Goal: Information Seeking & Learning: Learn about a topic

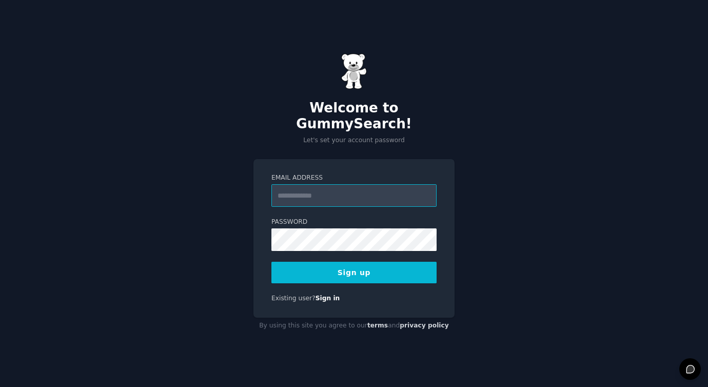
click at [301, 191] on input "Email Address" at bounding box center [354, 195] width 165 height 23
type input "**********"
click at [486, 191] on div "**********" at bounding box center [354, 193] width 708 height 387
click at [0, 386] on nordpass-autofill-portal at bounding box center [0, 387] width 0 height 0
click at [359, 266] on button "Sign up" at bounding box center [354, 273] width 165 height 22
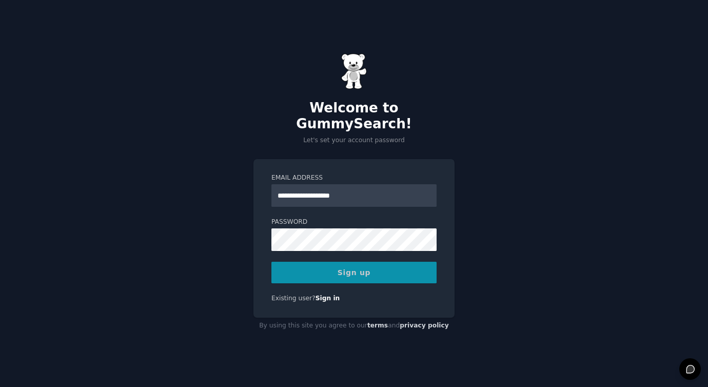
click at [0, 386] on nordpass-portal at bounding box center [0, 387] width 0 height 0
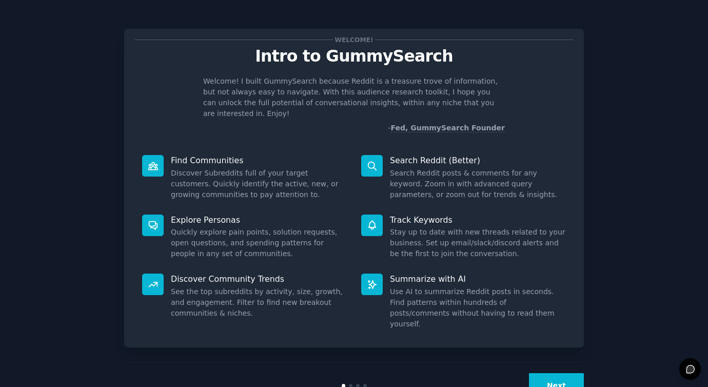
click at [560, 373] on button "Next" at bounding box center [556, 385] width 55 height 25
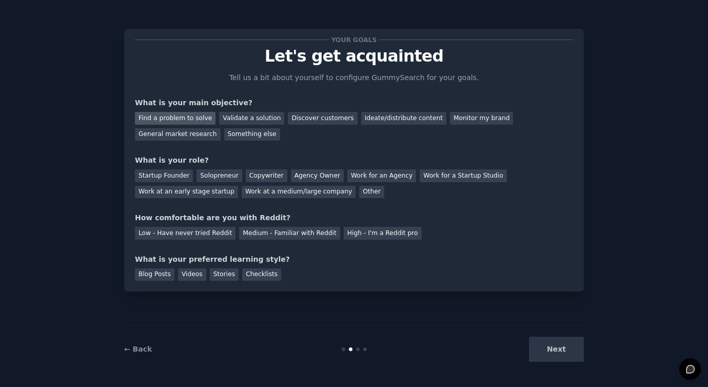
click at [167, 119] on div "Find a problem to solve" at bounding box center [175, 118] width 81 height 13
click at [237, 117] on div "Validate a solution" at bounding box center [251, 118] width 65 height 13
click at [192, 118] on div "Find a problem to solve" at bounding box center [175, 118] width 81 height 13
click at [160, 173] on div "Startup Founder" at bounding box center [164, 175] width 58 height 13
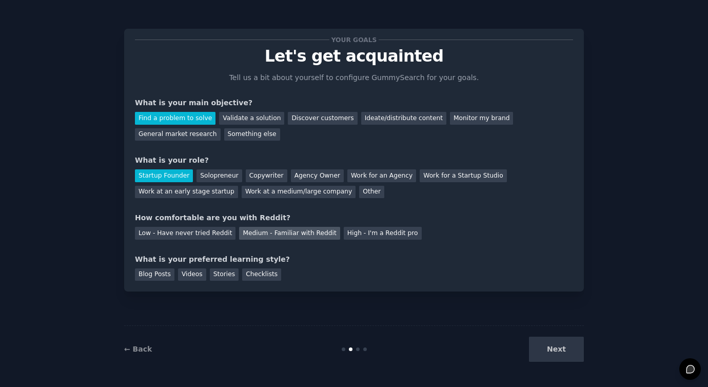
click at [294, 237] on div "Medium - Familiar with Reddit" at bounding box center [289, 233] width 101 height 13
click at [198, 276] on div "Videos" at bounding box center [192, 274] width 28 height 13
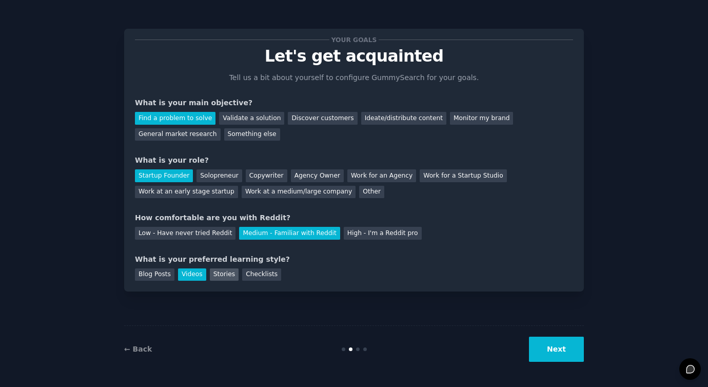
click at [210, 275] on div "Stories" at bounding box center [224, 274] width 29 height 13
click at [193, 274] on div "Videos" at bounding box center [192, 274] width 28 height 13
click at [565, 357] on button "Next" at bounding box center [556, 349] width 55 height 25
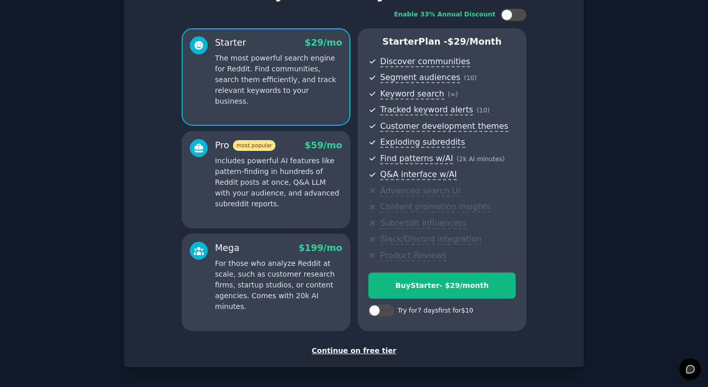
scroll to position [67, 0]
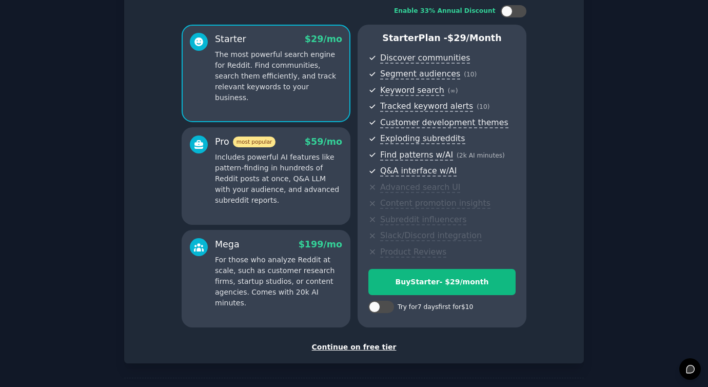
click at [349, 350] on div "Continue on free tier" at bounding box center [354, 347] width 438 height 11
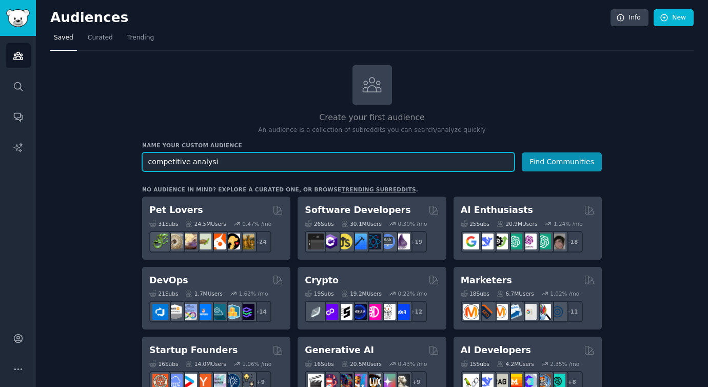
type input "competitive analysis"
type input "Siblings"
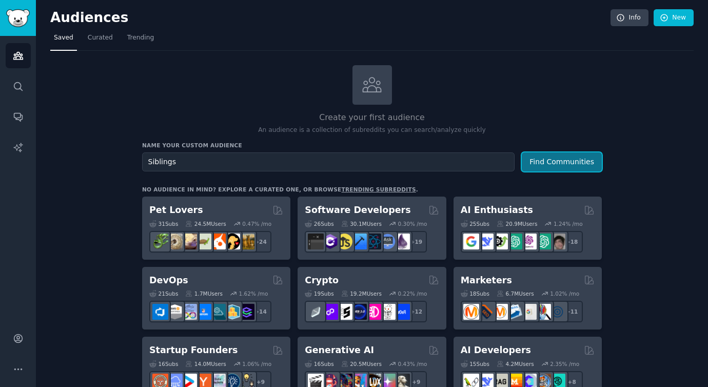
click at [544, 161] on button "Find Communities" at bounding box center [562, 161] width 80 height 19
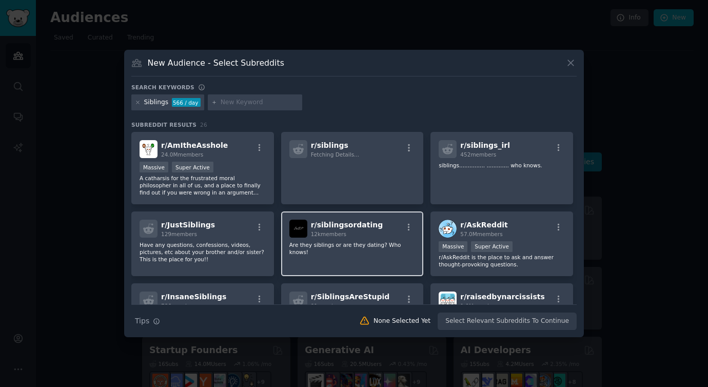
click at [340, 242] on p "Are they siblings or are they dating? Who knows!" at bounding box center [352, 248] width 126 height 14
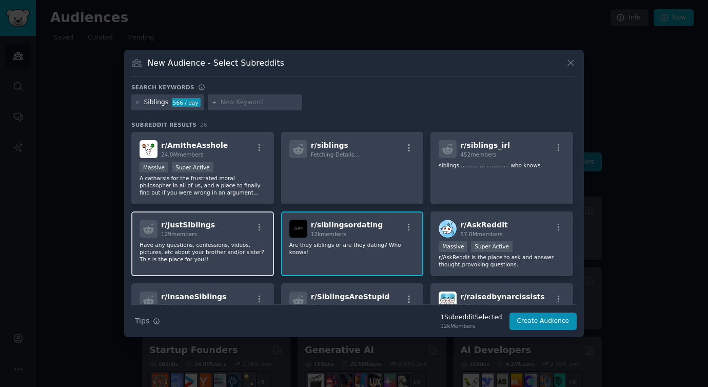
click at [241, 257] on p "Have any questions, confessions, videos, pictures, etc about your brother and/o…" at bounding box center [203, 252] width 126 height 22
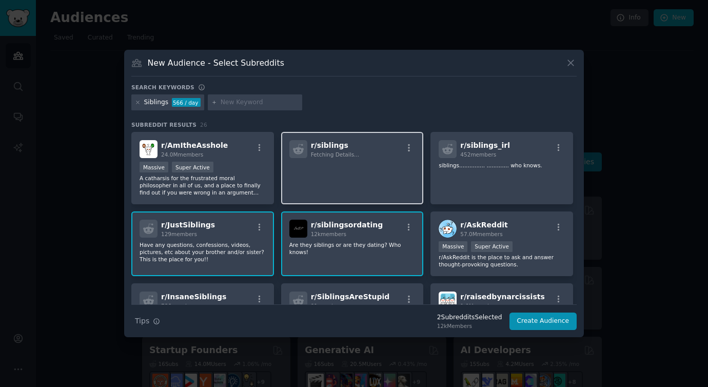
click at [385, 176] on p at bounding box center [352, 173] width 126 height 22
click at [358, 178] on p at bounding box center [352, 173] width 126 height 22
click at [396, 182] on p at bounding box center [352, 173] width 126 height 22
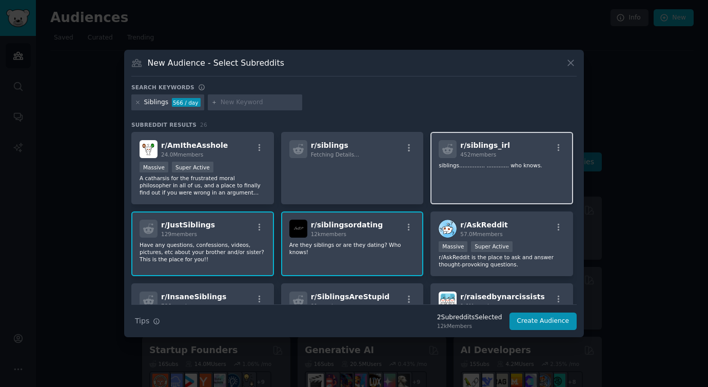
click at [468, 176] on div "r/ siblings_irl 452 members siblings............... ............. who knows." at bounding box center [502, 168] width 143 height 72
click at [343, 259] on div "r/ siblingsordating 12k members Are they siblings or are they dating? Who knows!" at bounding box center [352, 243] width 143 height 65
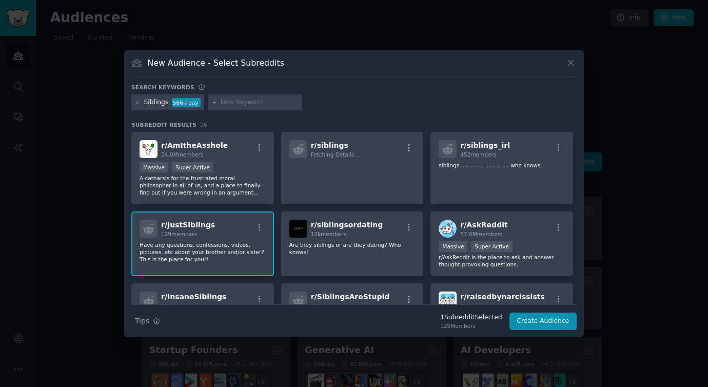
click at [218, 254] on p "Have any questions, confessions, videos, pictures, etc about your brother and/o…" at bounding box center [203, 252] width 126 height 22
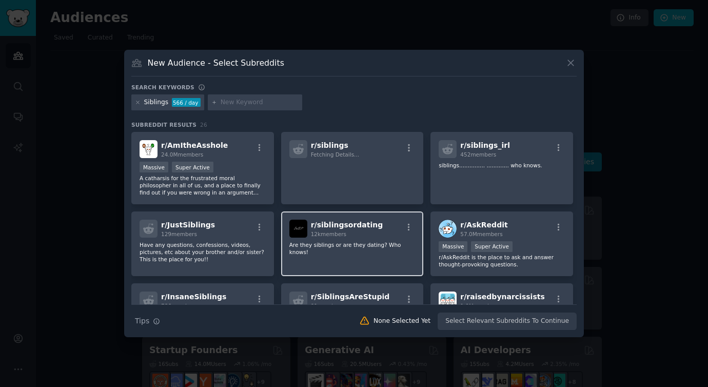
click at [344, 244] on p "Are they siblings or are they dating? Who knows!" at bounding box center [352, 248] width 126 height 14
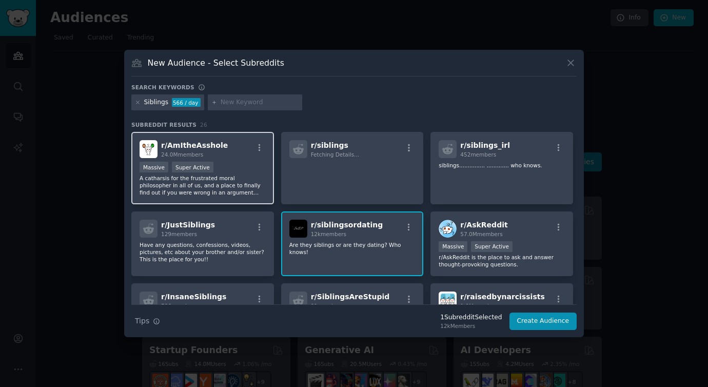
click at [237, 181] on p "A catharsis for the frustrated moral philosopher in all of us, and a place to f…" at bounding box center [203, 185] width 126 height 22
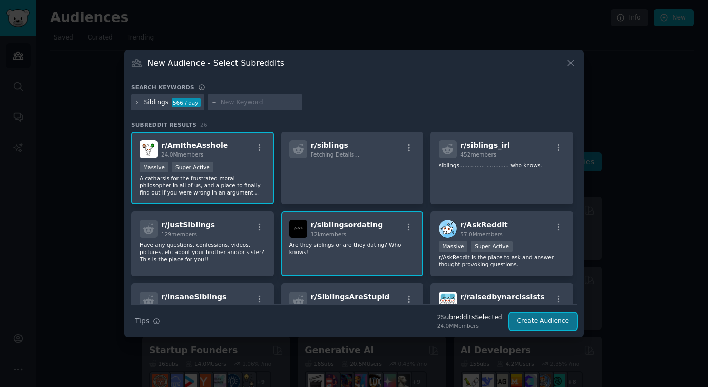
click at [529, 316] on button "Create Audience" at bounding box center [544, 321] width 68 height 17
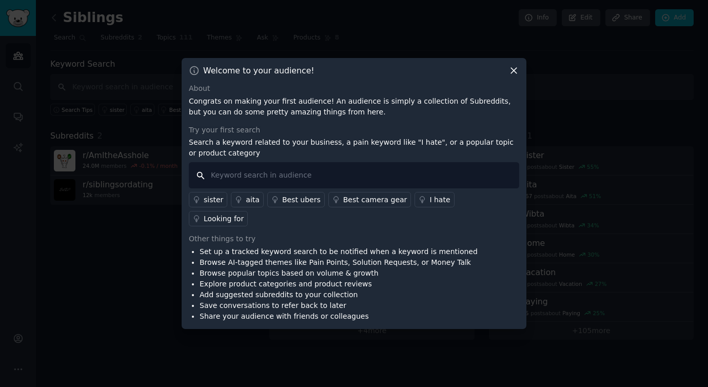
click at [333, 187] on input "text" at bounding box center [354, 175] width 331 height 26
click at [201, 207] on link "sister" at bounding box center [208, 199] width 38 height 15
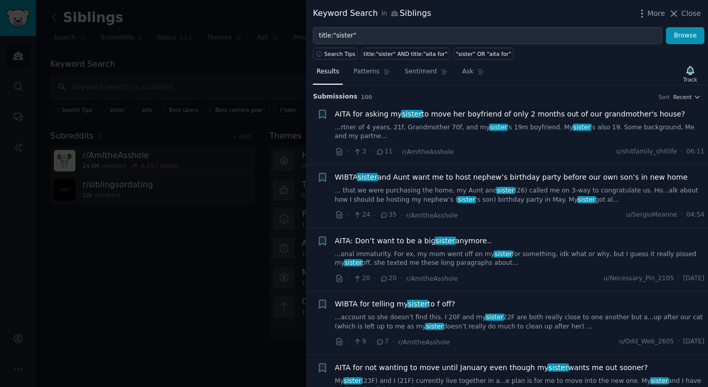
click at [496, 193] on span "sister" at bounding box center [505, 190] width 19 height 7
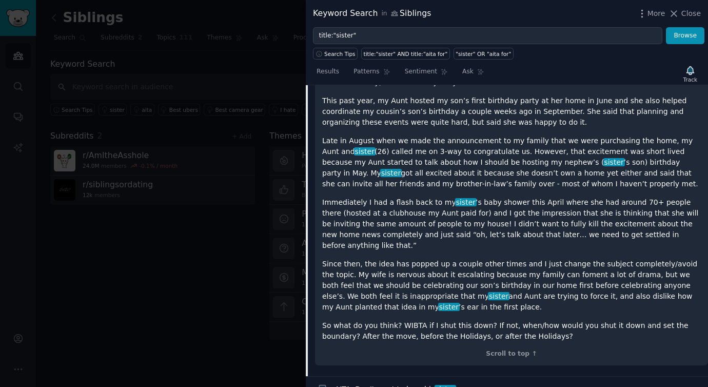
scroll to position [267, 0]
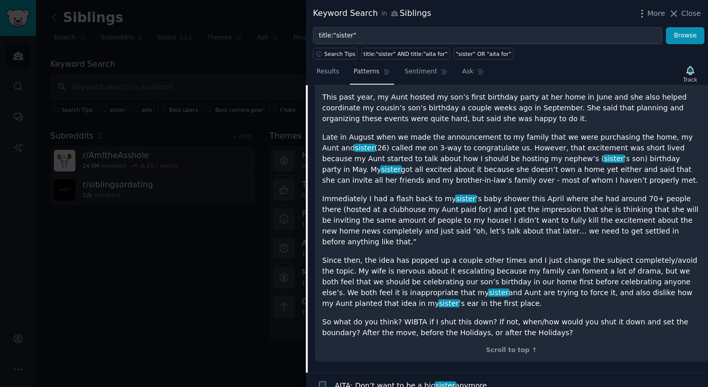
click at [363, 72] on span "Patterns" at bounding box center [367, 71] width 26 height 9
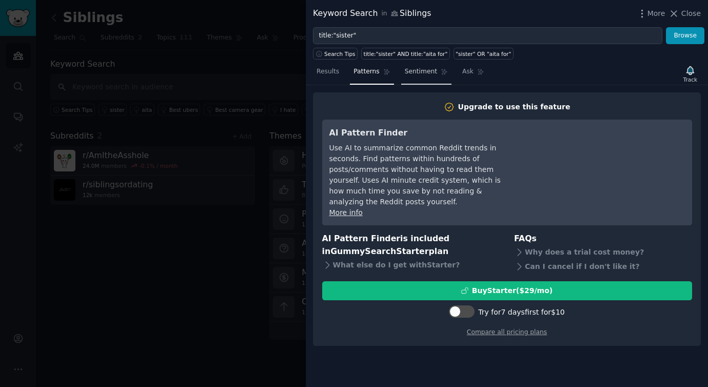
click at [429, 69] on span "Sentiment" at bounding box center [421, 71] width 32 height 9
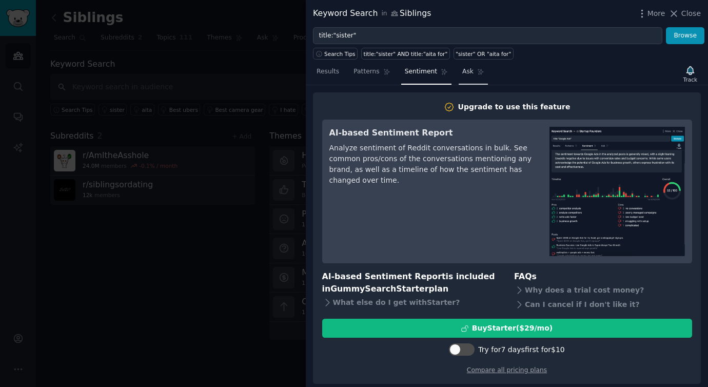
click at [474, 70] on link "Ask" at bounding box center [473, 74] width 29 height 21
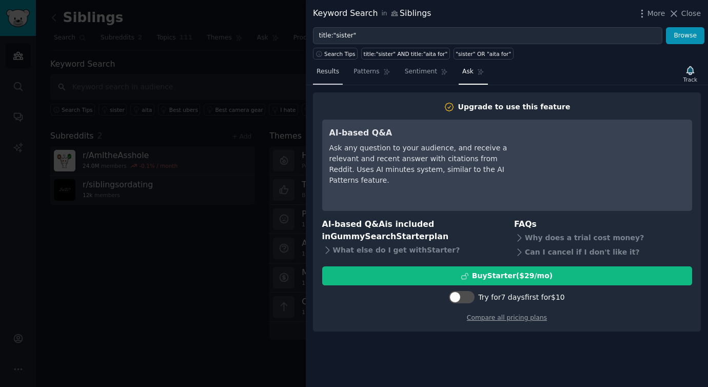
click at [337, 71] on span "Results" at bounding box center [328, 71] width 23 height 9
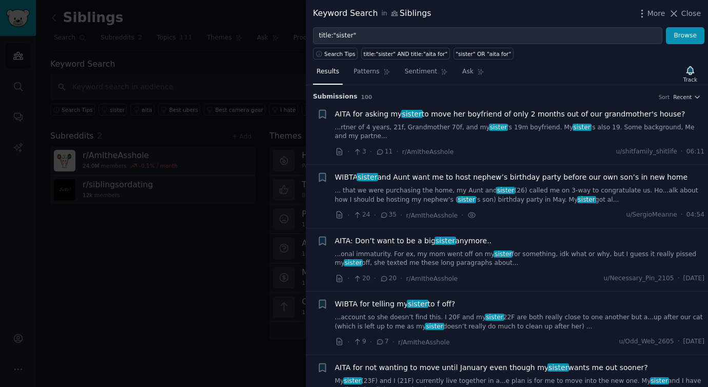
click at [149, 208] on div at bounding box center [354, 193] width 708 height 387
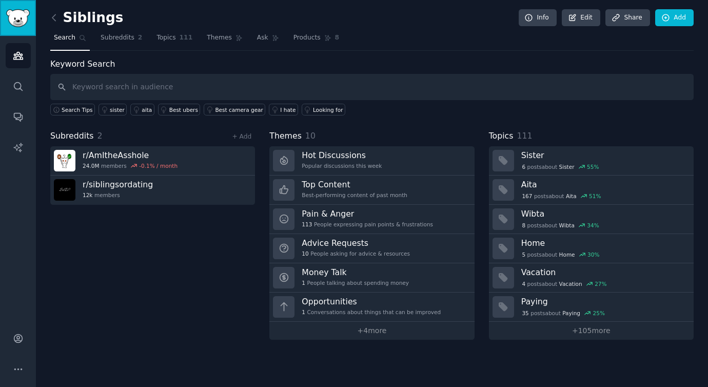
click at [12, 20] on img "Sidebar" at bounding box center [18, 18] width 24 height 18
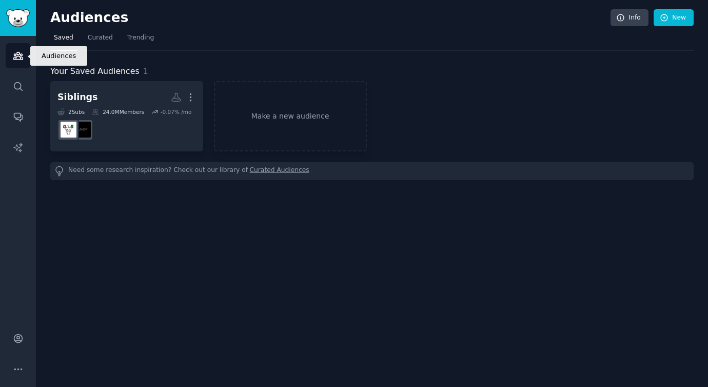
click at [24, 60] on link "Audiences" at bounding box center [18, 55] width 25 height 25
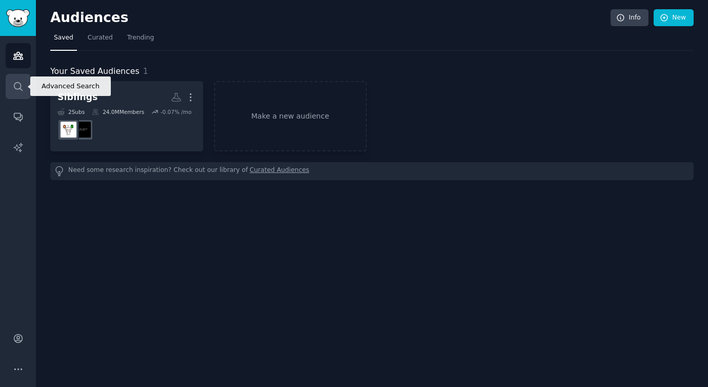
click at [23, 82] on link "Search" at bounding box center [18, 86] width 25 height 25
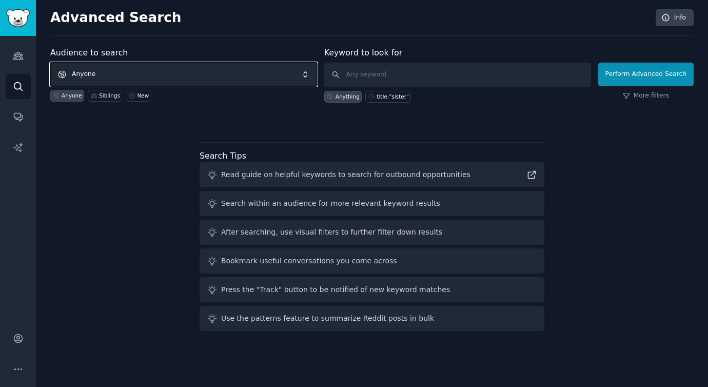
click at [118, 73] on span "Anyone" at bounding box center [183, 75] width 267 height 24
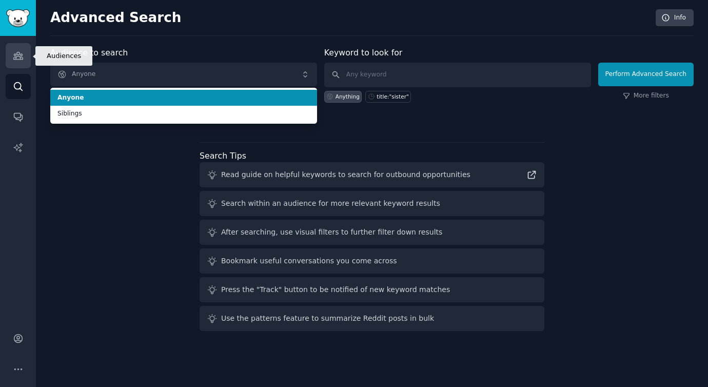
click at [16, 53] on icon "Sidebar" at bounding box center [17, 55] width 9 height 7
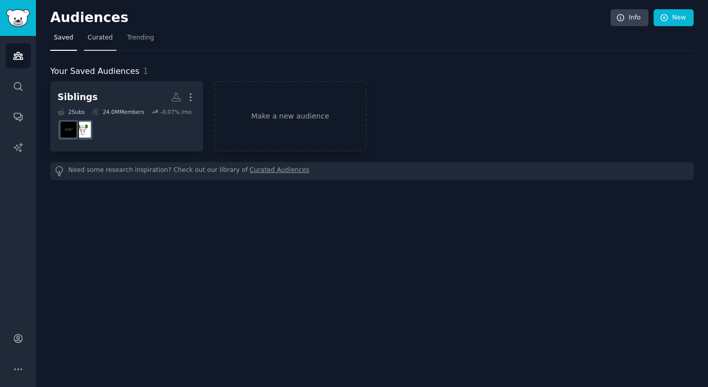
click at [108, 46] on link "Curated" at bounding box center [100, 40] width 32 height 21
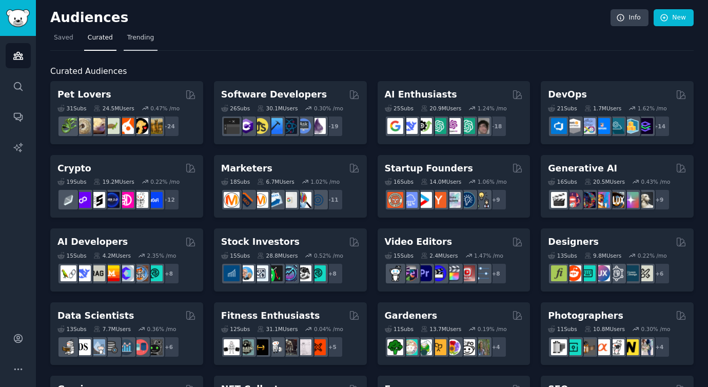
click at [147, 43] on link "Trending" at bounding box center [141, 40] width 34 height 21
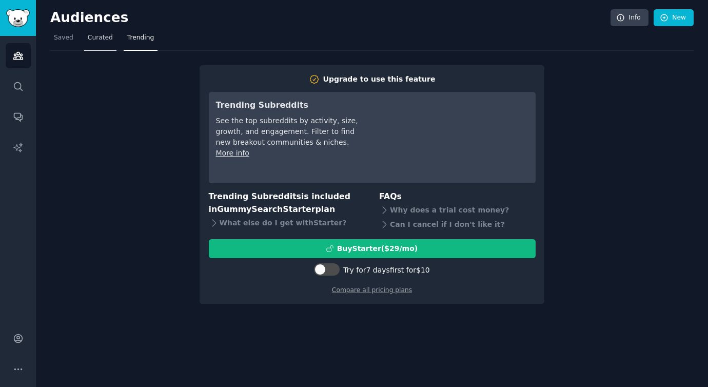
click at [109, 44] on link "Curated" at bounding box center [100, 40] width 32 height 21
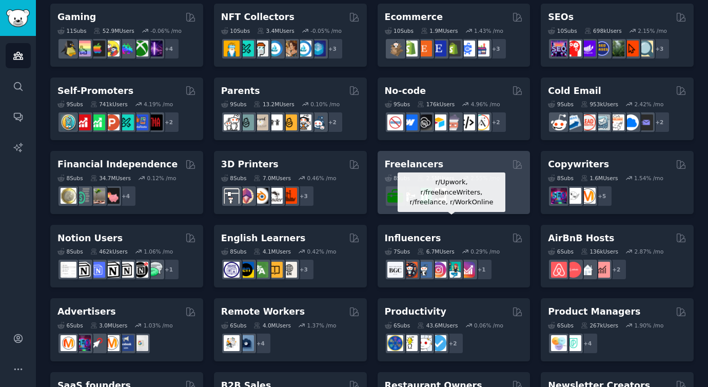
scroll to position [378, 0]
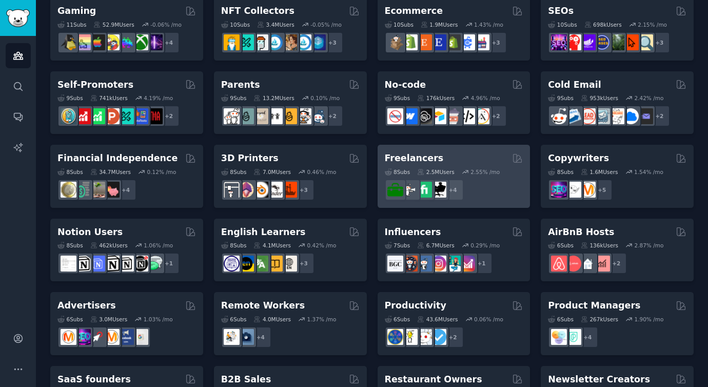
click at [495, 200] on div "Freelancers 8 Sub s 2.5M Users 2.55 % /mo r/Upwork, r/freelanceWriters, r/freel…" at bounding box center [454, 176] width 153 height 63
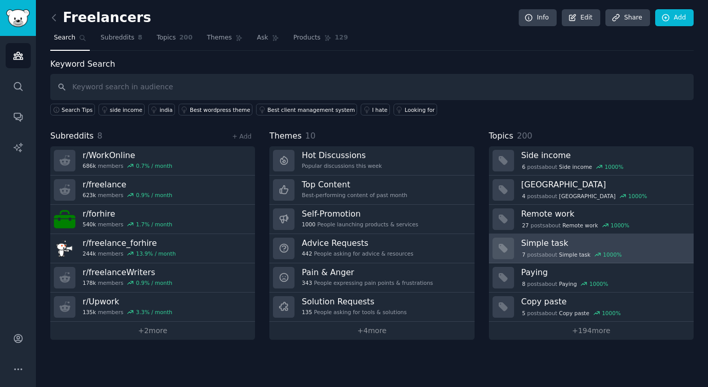
click at [551, 249] on div "7 post s about Simple task 1000 %" at bounding box center [603, 253] width 165 height 11
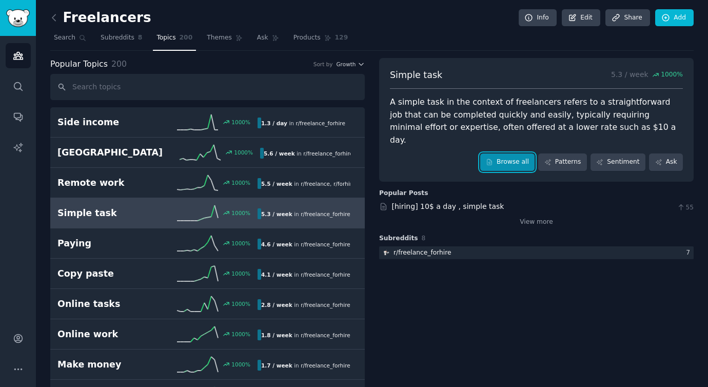
click at [500, 153] on link "Browse all" at bounding box center [507, 161] width 55 height 17
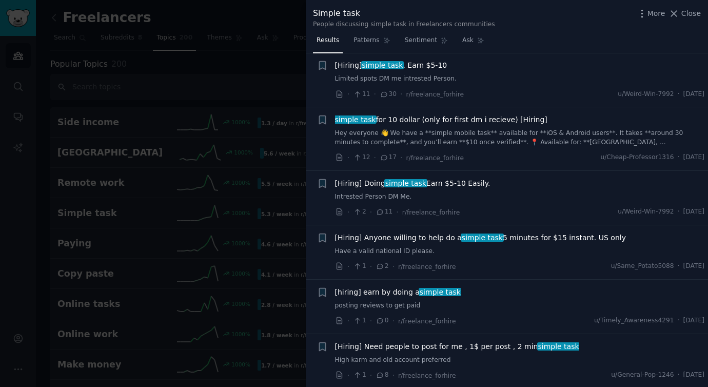
scroll to position [778, 0]
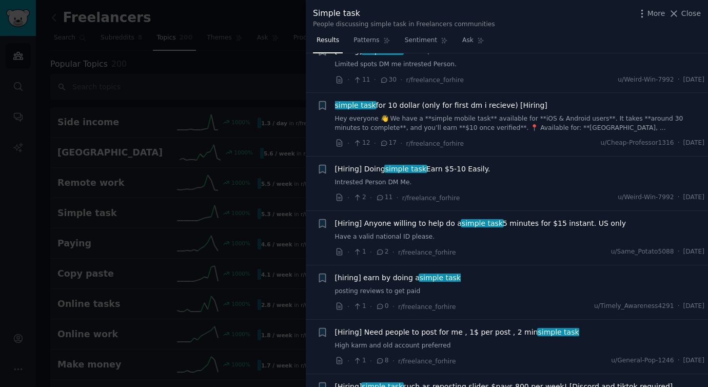
click at [246, 164] on div at bounding box center [354, 193] width 708 height 387
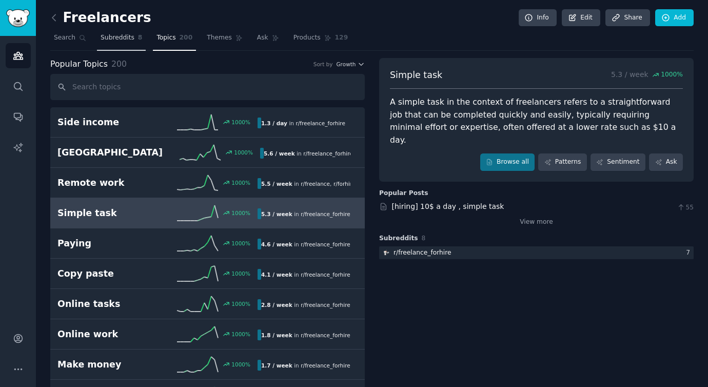
click at [135, 37] on link "Subreddits 8" at bounding box center [121, 40] width 49 height 21
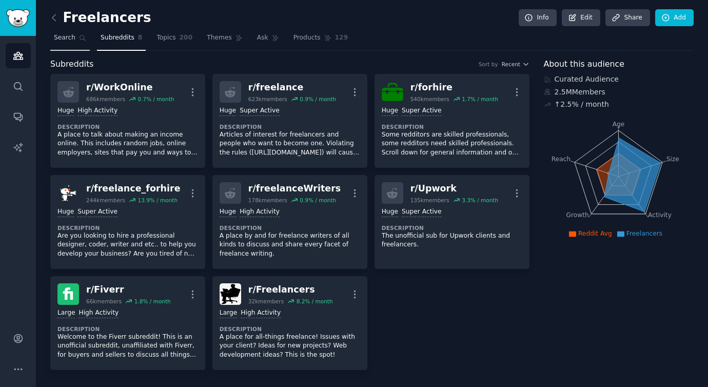
click at [71, 41] on span "Search" at bounding box center [65, 37] width 22 height 9
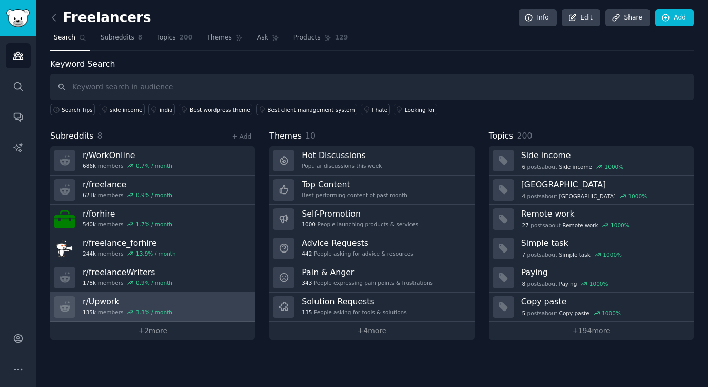
click at [213, 311] on link "r/ Upwork 135k members 3.3 % / month" at bounding box center [152, 307] width 205 height 29
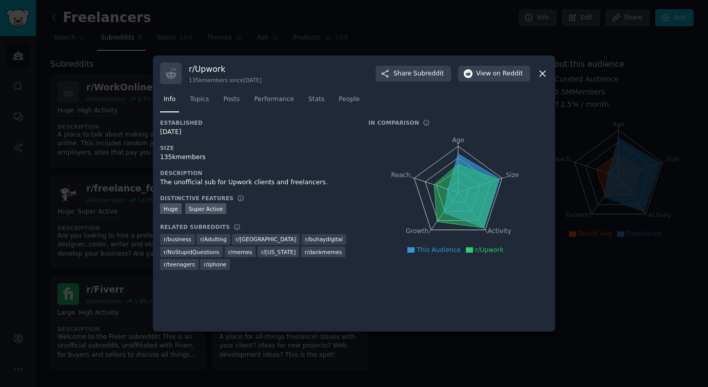
click at [597, 182] on div at bounding box center [354, 193] width 708 height 387
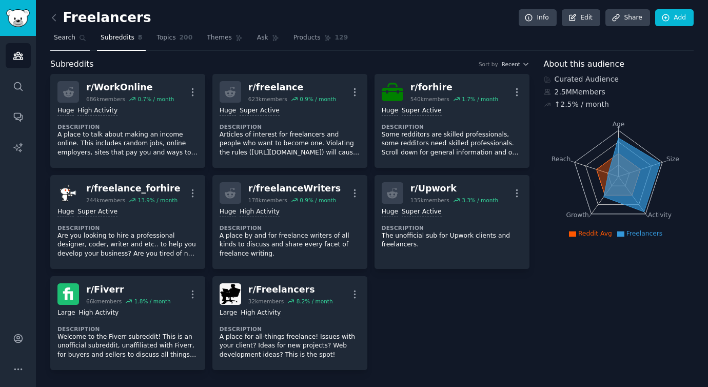
click at [57, 41] on span "Search" at bounding box center [65, 37] width 22 height 9
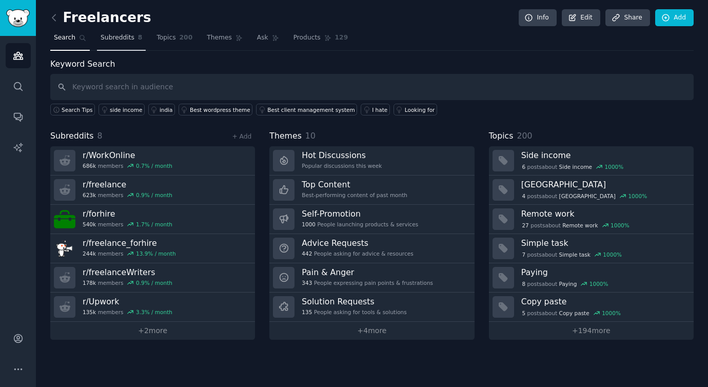
click at [102, 38] on span "Subreddits" at bounding box center [118, 37] width 34 height 9
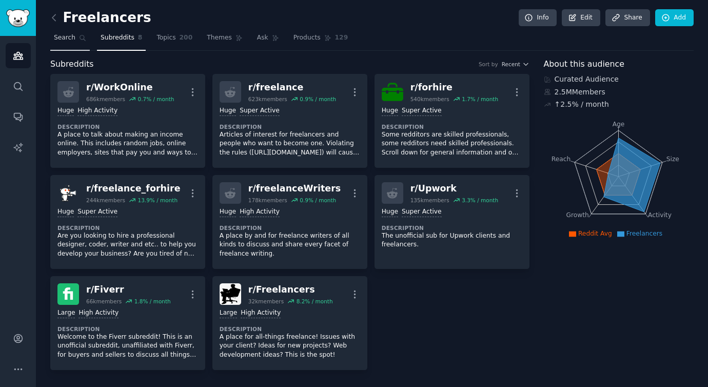
click at [67, 37] on span "Search" at bounding box center [65, 37] width 22 height 9
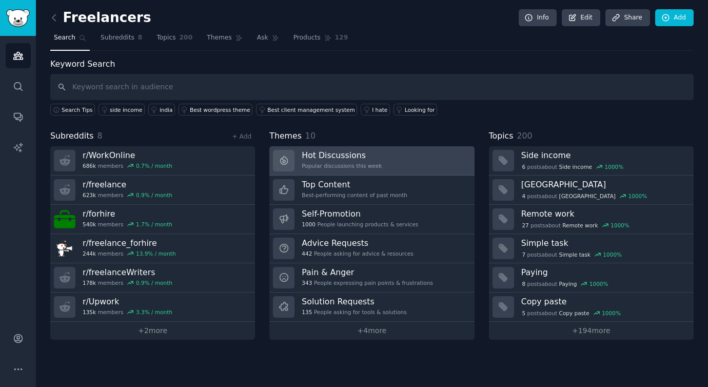
click at [371, 160] on h3 "Hot Discussions" at bounding box center [342, 155] width 80 height 11
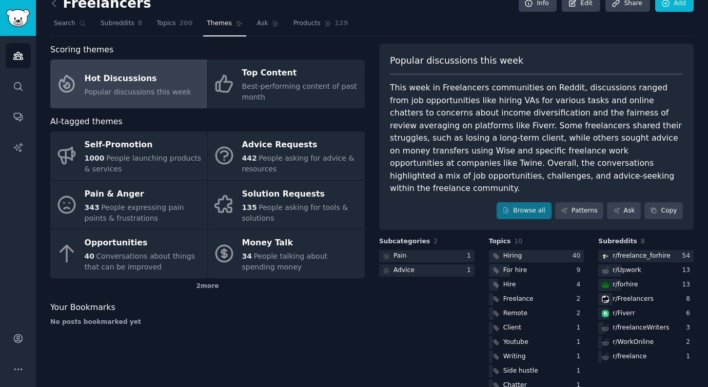
scroll to position [23, 0]
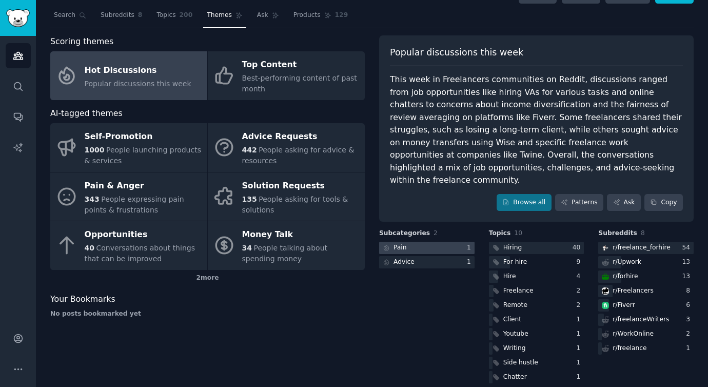
click at [438, 242] on div at bounding box center [426, 248] width 95 height 13
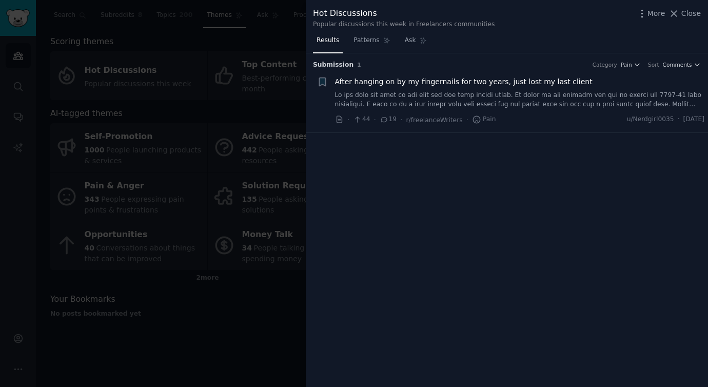
click at [158, 258] on div at bounding box center [354, 193] width 708 height 387
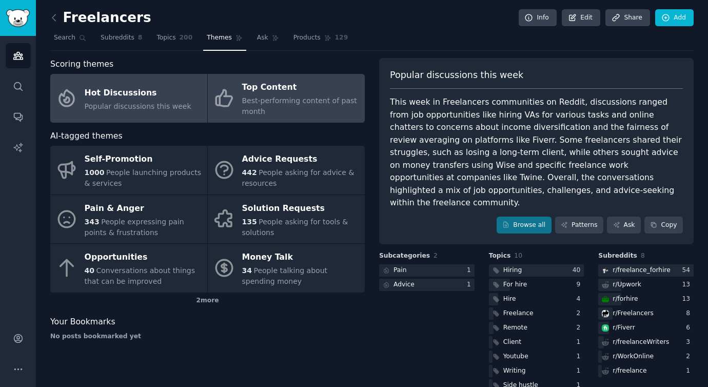
click at [216, 92] on icon at bounding box center [225, 98] width 22 height 22
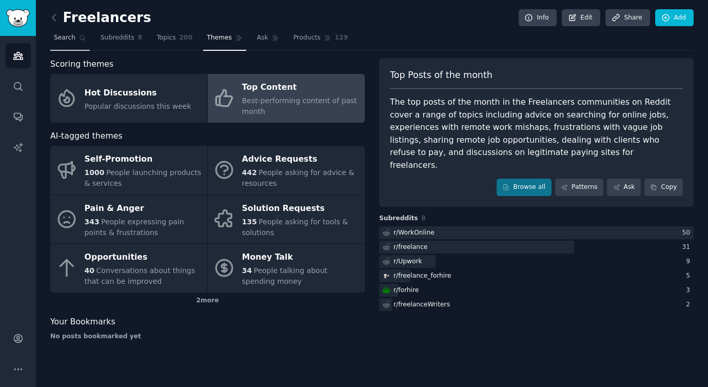
click at [72, 38] on span "Search" at bounding box center [65, 37] width 22 height 9
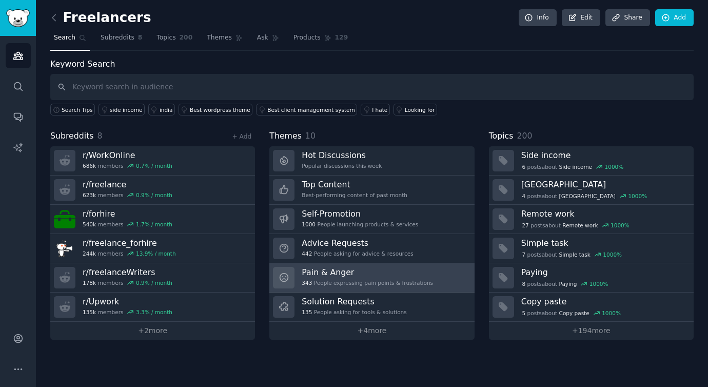
click at [340, 270] on h3 "Pain & Anger" at bounding box center [367, 272] width 131 height 11
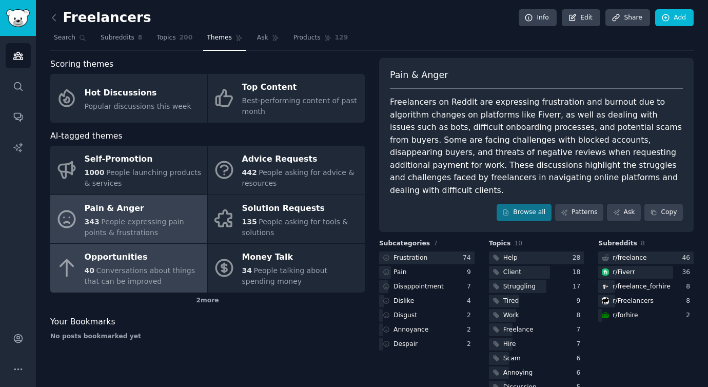
click at [180, 282] on div "40 Conversations about things that can be improved" at bounding box center [144, 276] width 118 height 22
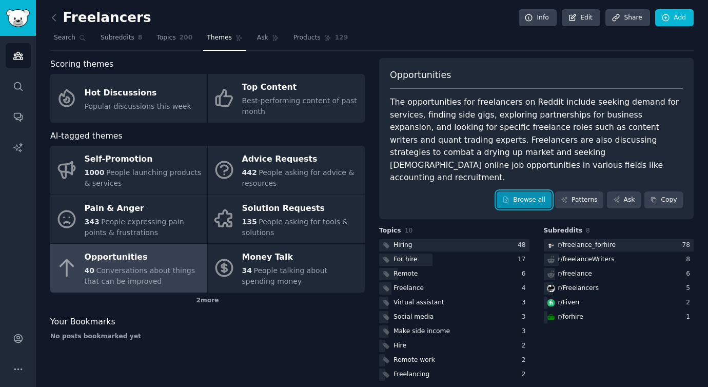
click at [516, 191] on link "Browse all" at bounding box center [524, 199] width 55 height 17
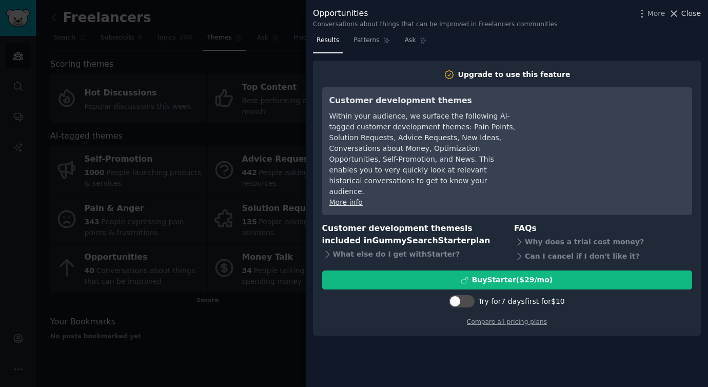
click at [696, 16] on span "Close" at bounding box center [692, 13] width 20 height 11
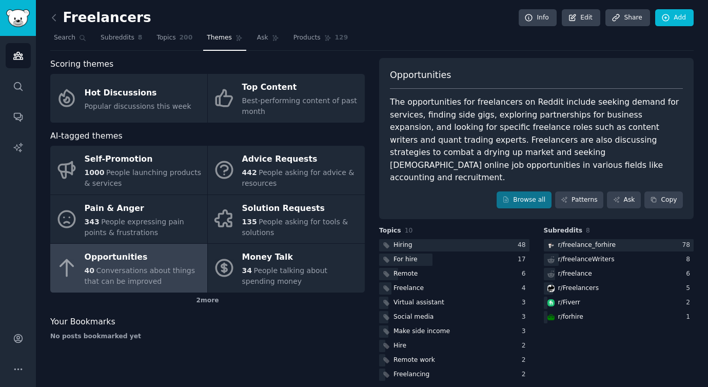
click at [445, 191] on div "Browse all Patterns Ask Copy" at bounding box center [536, 199] width 293 height 17
click at [517, 191] on link "Browse all" at bounding box center [524, 199] width 55 height 17
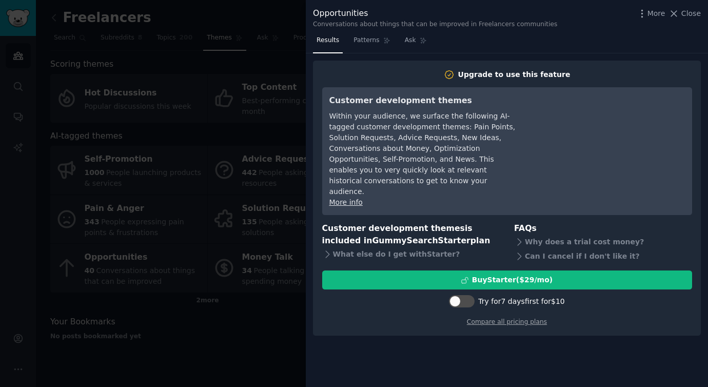
click at [240, 215] on div at bounding box center [354, 193] width 708 height 387
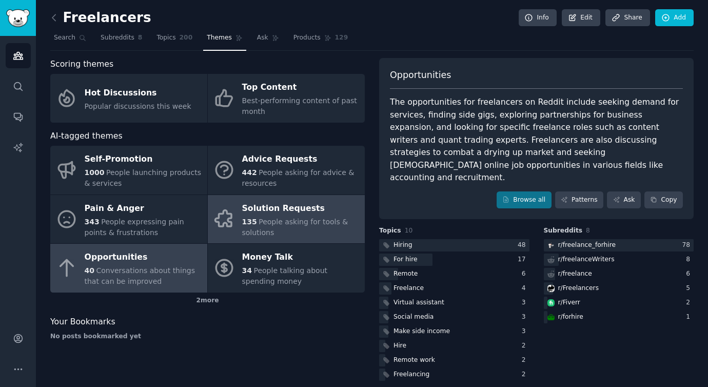
click at [315, 216] on div "Solution Requests" at bounding box center [301, 208] width 118 height 16
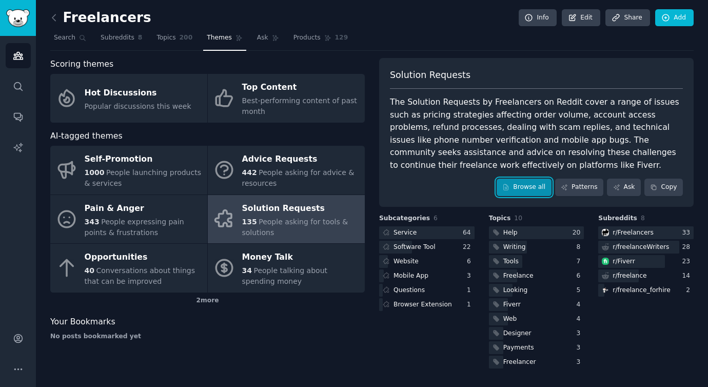
click at [526, 192] on link "Browse all" at bounding box center [524, 187] width 55 height 17
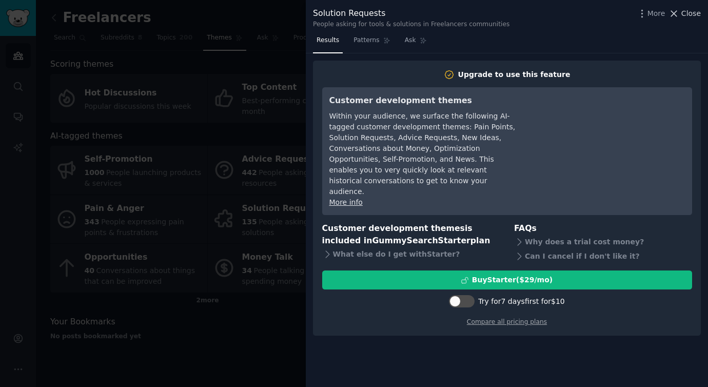
click at [685, 16] on span "Close" at bounding box center [692, 13] width 20 height 11
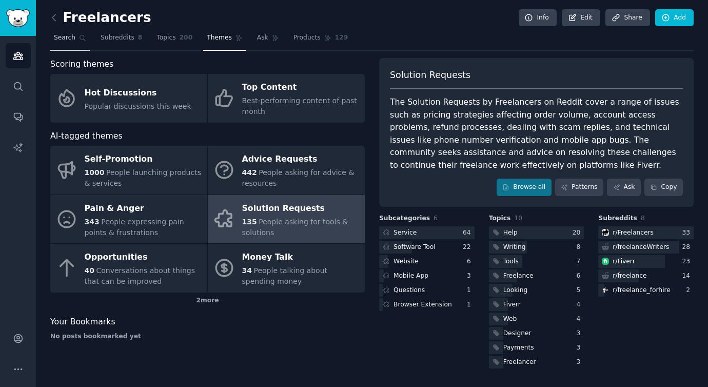
click at [62, 43] on link "Search" at bounding box center [70, 40] width 40 height 21
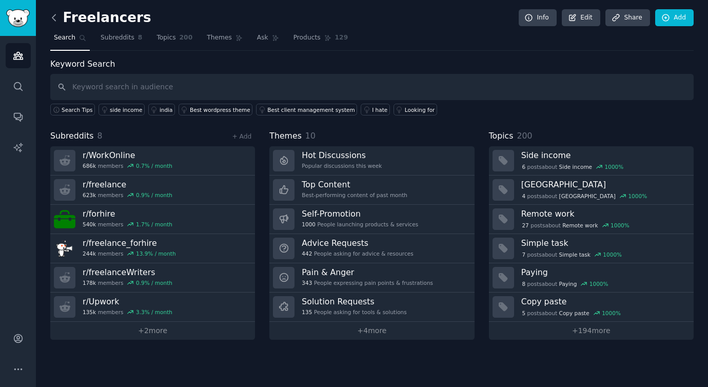
click at [58, 20] on icon at bounding box center [54, 17] width 11 height 11
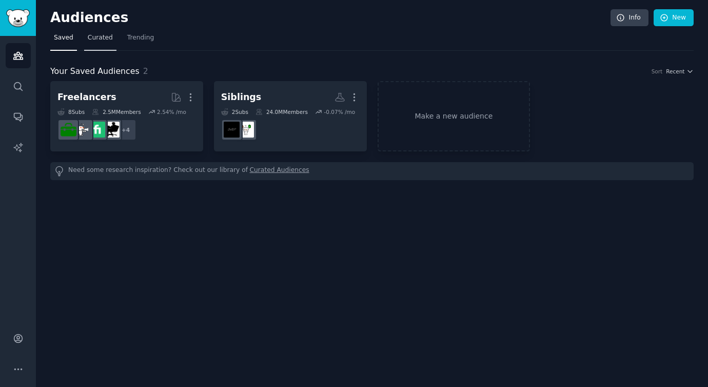
click at [90, 42] on span "Curated" at bounding box center [100, 37] width 25 height 9
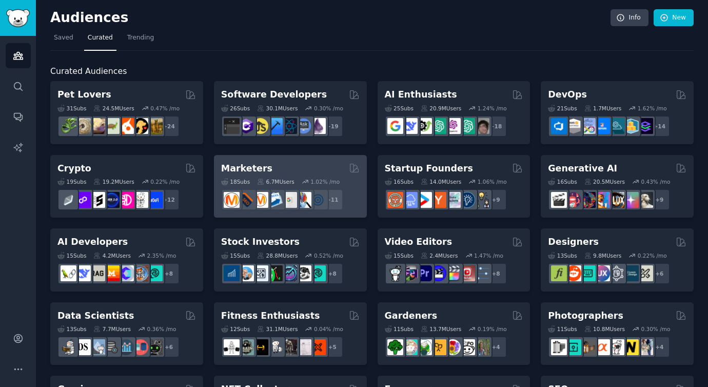
click at [265, 169] on div "Marketers" at bounding box center [290, 168] width 139 height 13
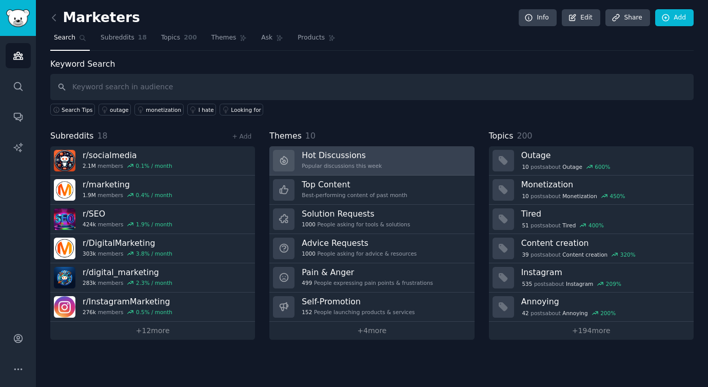
click at [328, 160] on h3 "Hot Discussions" at bounding box center [342, 155] width 80 height 11
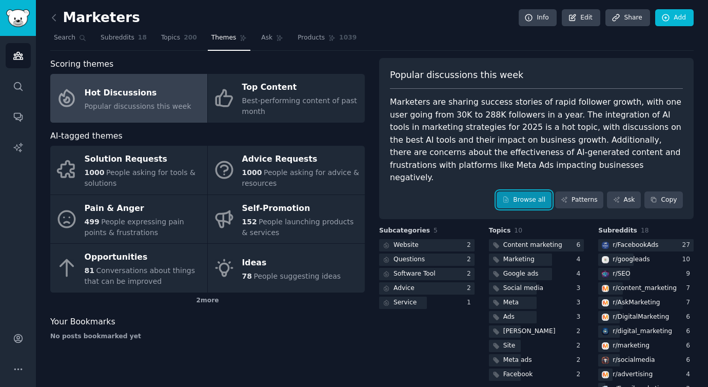
click at [513, 191] on link "Browse all" at bounding box center [524, 199] width 55 height 17
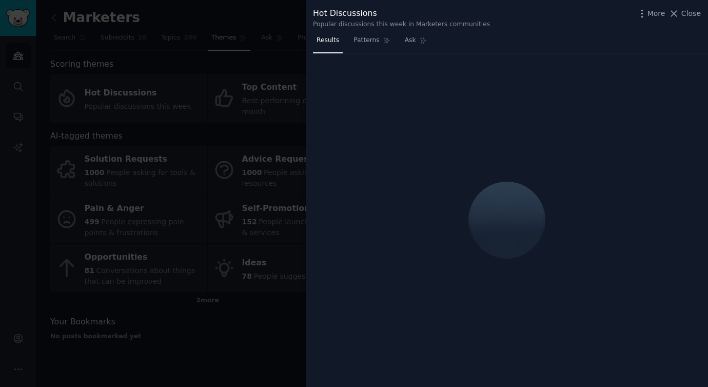
click at [155, 95] on div at bounding box center [354, 193] width 708 height 387
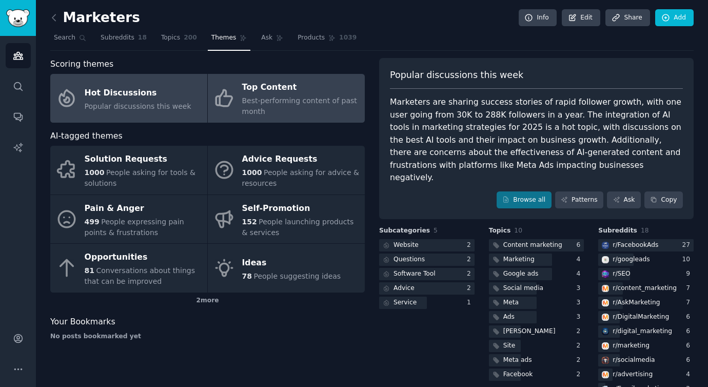
click at [244, 93] on div "Top Content" at bounding box center [301, 88] width 118 height 16
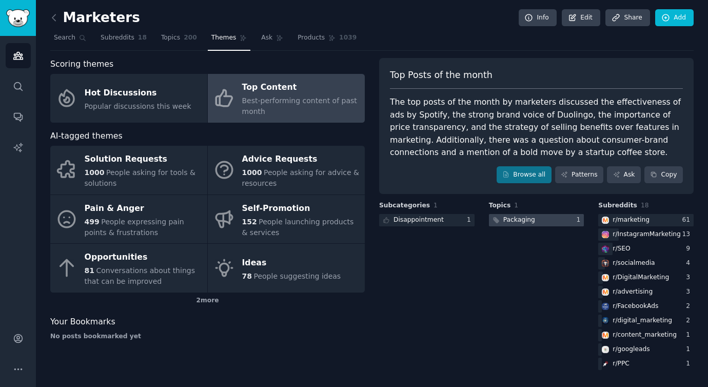
click at [522, 220] on div "Packaging" at bounding box center [519, 220] width 32 height 9
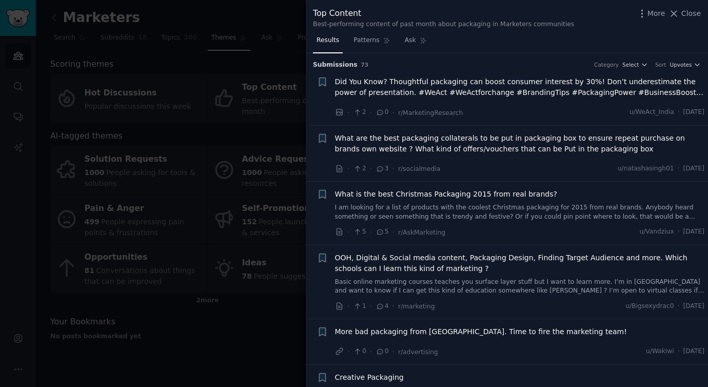
click at [300, 208] on div at bounding box center [354, 193] width 708 height 387
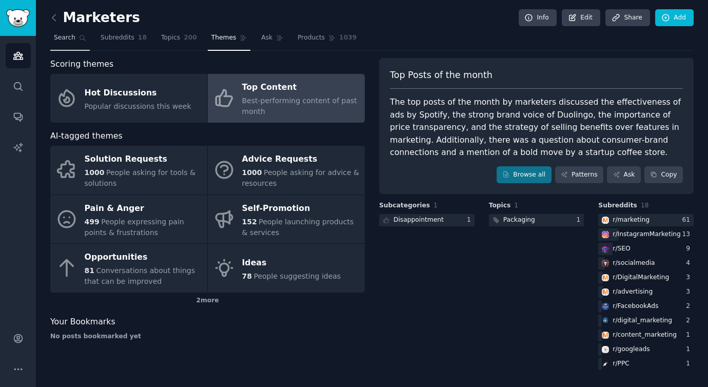
click at [80, 33] on link "Search" at bounding box center [70, 40] width 40 height 21
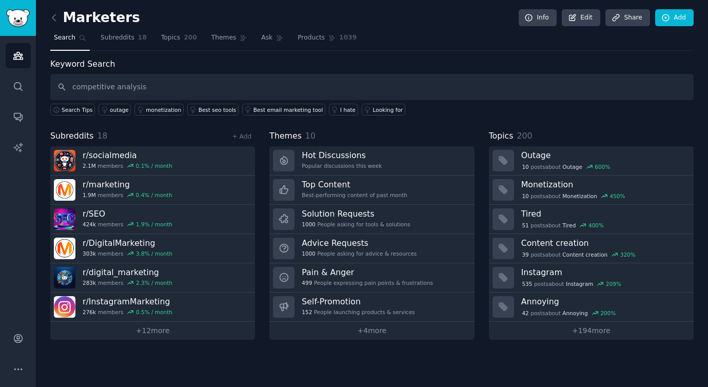
type input "competitive analysis"
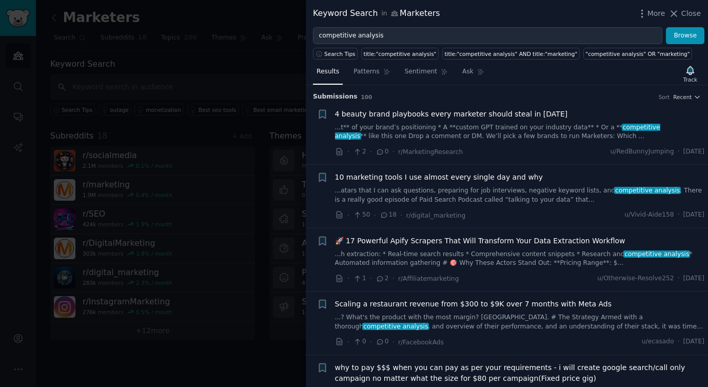
click at [390, 173] on span "10 marketing tools I use almost every single day and why" at bounding box center [439, 177] width 208 height 11
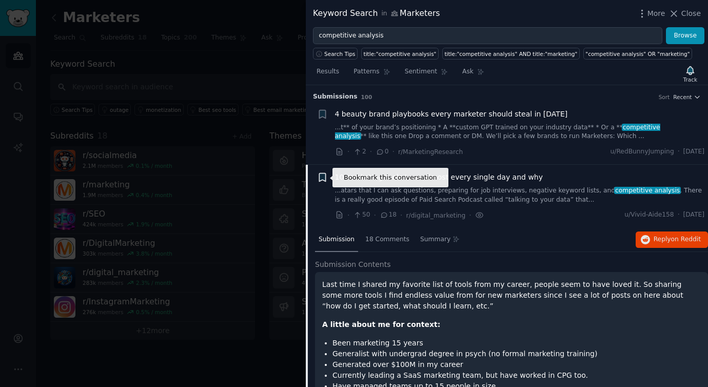
click at [320, 178] on icon "button" at bounding box center [322, 177] width 6 height 8
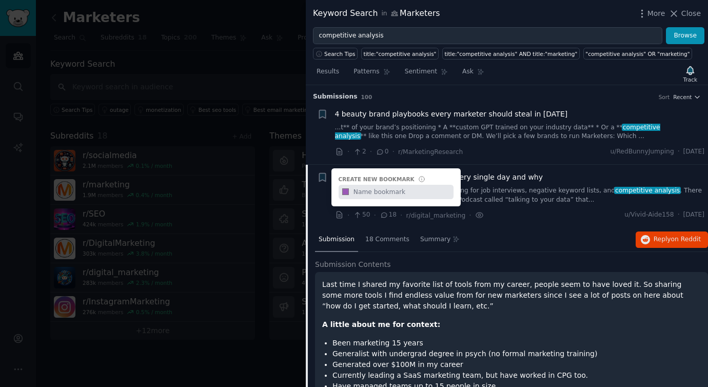
click at [593, 326] on p "A little about me for context:" at bounding box center [511, 324] width 379 height 11
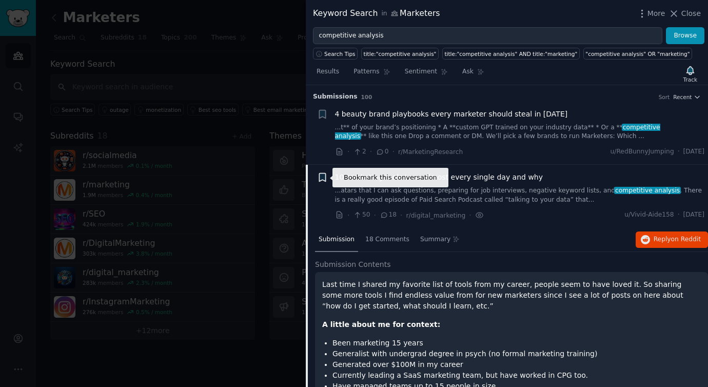
click at [322, 177] on icon "button" at bounding box center [322, 177] width 6 height 8
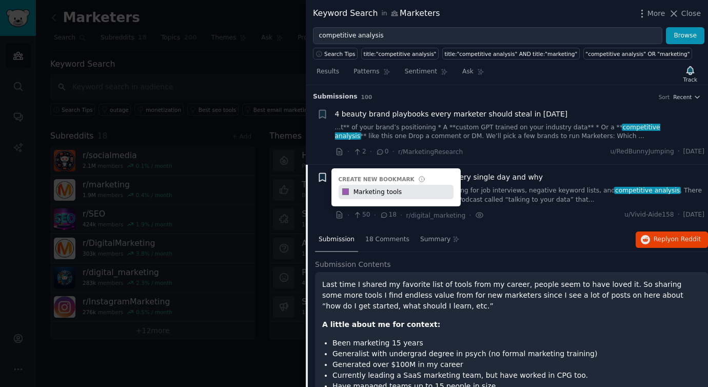
type input "Marketing tools"
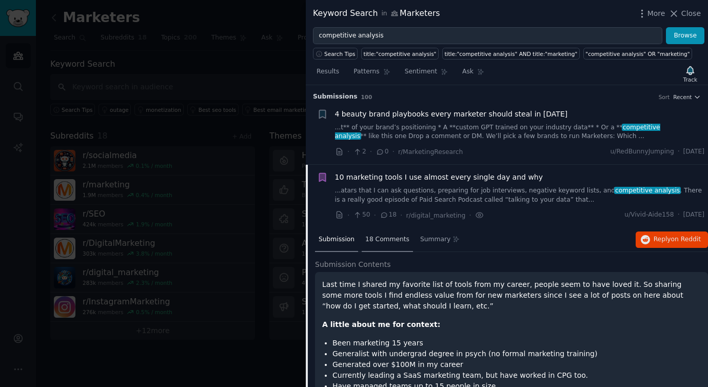
click at [378, 243] on span "18 Comments" at bounding box center [387, 239] width 44 height 9
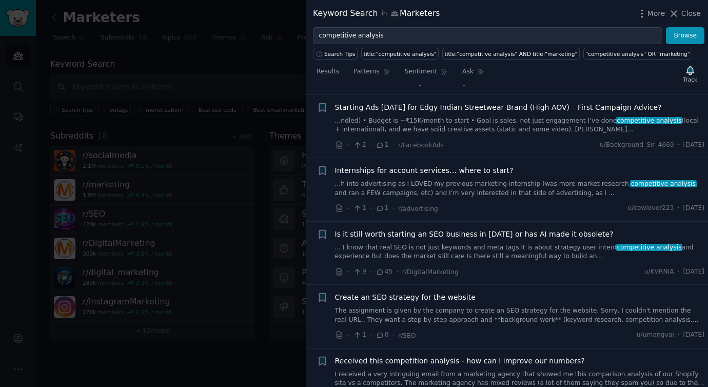
scroll to position [919, 0]
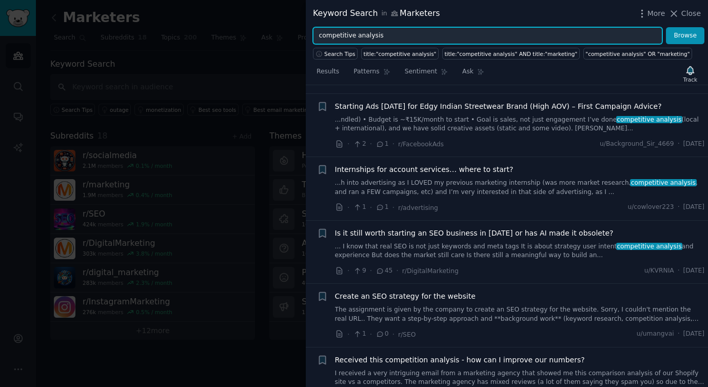
click at [410, 42] on input "competitive analysis" at bounding box center [488, 35] width 350 height 17
type input "facebook competition"
click at [666, 27] on button "Browse" at bounding box center [685, 35] width 38 height 17
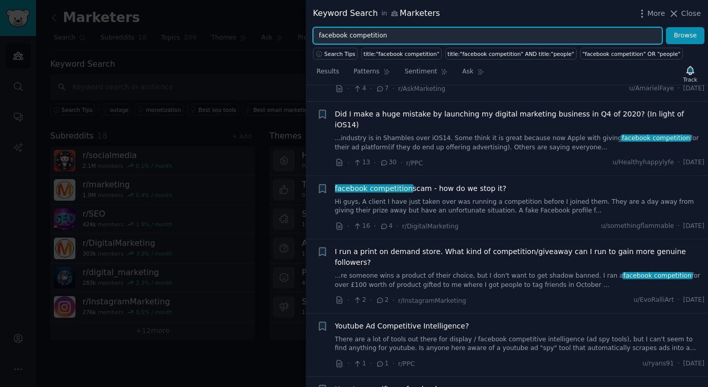
scroll to position [191, 0]
drag, startPoint x: 401, startPoint y: 34, endPoint x: 301, endPoint y: 34, distance: 100.1
click at [301, 34] on div "Keyword Search in Marketers More Close facebook competition Browse Search Tips …" at bounding box center [354, 193] width 708 height 387
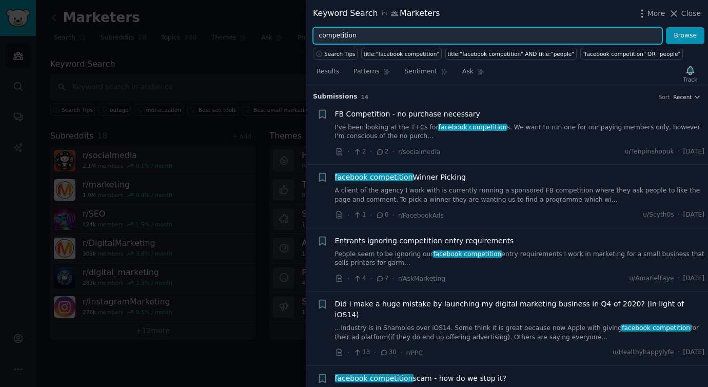
click at [666, 27] on button "Browse" at bounding box center [685, 35] width 38 height 17
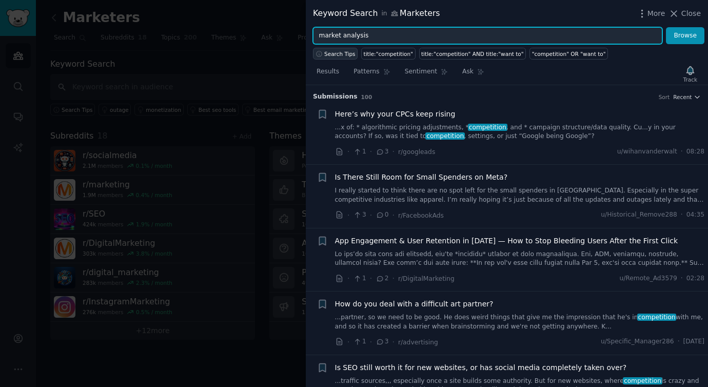
click at [666, 27] on button "Browse" at bounding box center [685, 35] width 38 height 17
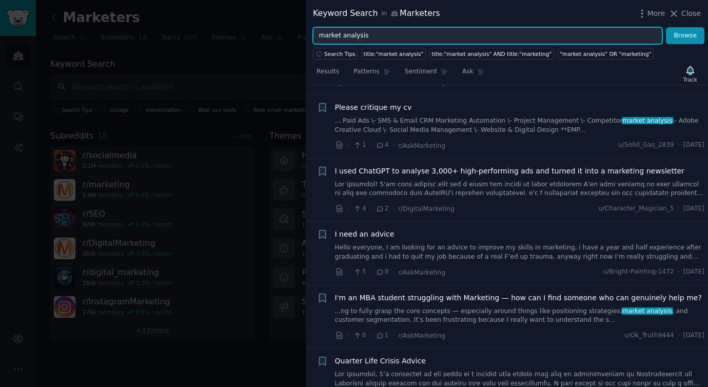
scroll to position [220, 0]
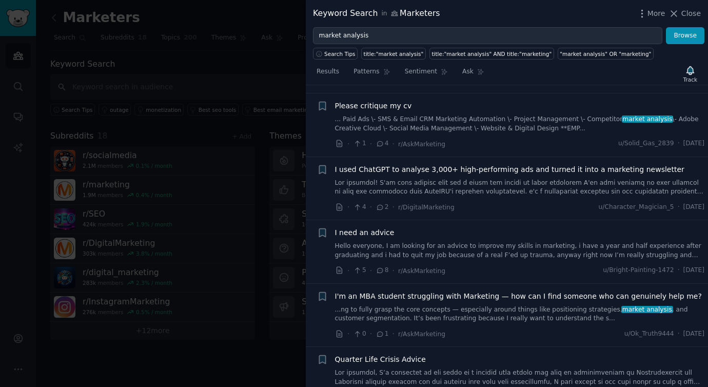
click at [416, 186] on link at bounding box center [520, 188] width 370 height 18
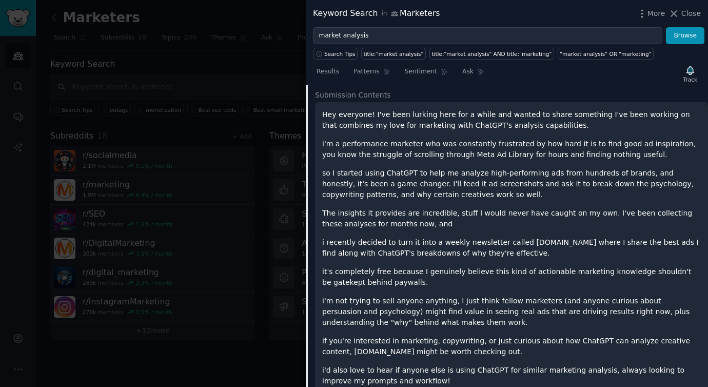
scroll to position [348, 0]
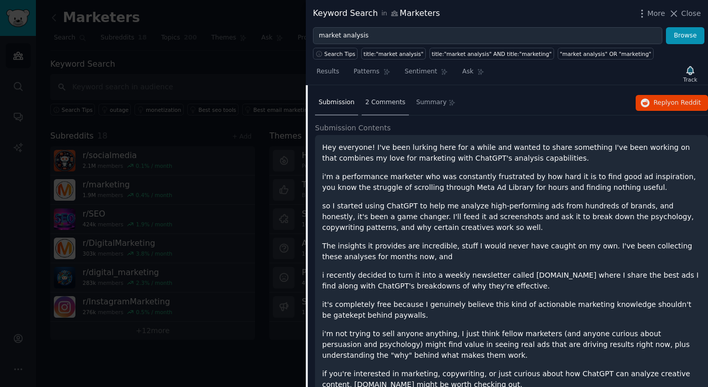
click at [381, 105] on span "2 Comments" at bounding box center [385, 102] width 40 height 9
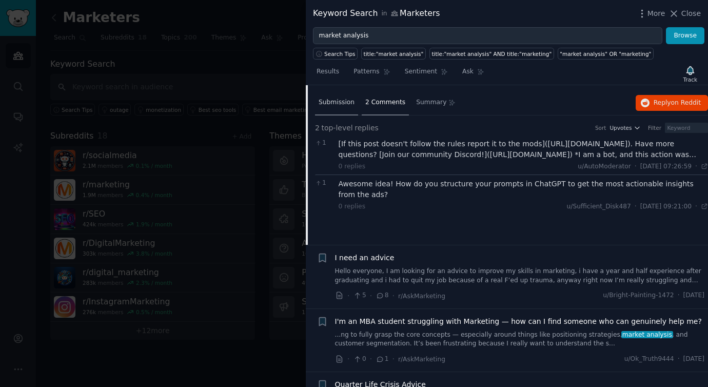
click at [341, 102] on span "Submission" at bounding box center [337, 102] width 36 height 9
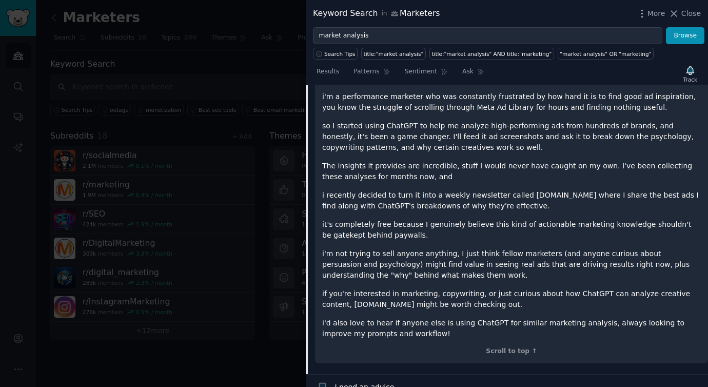
scroll to position [427, 0]
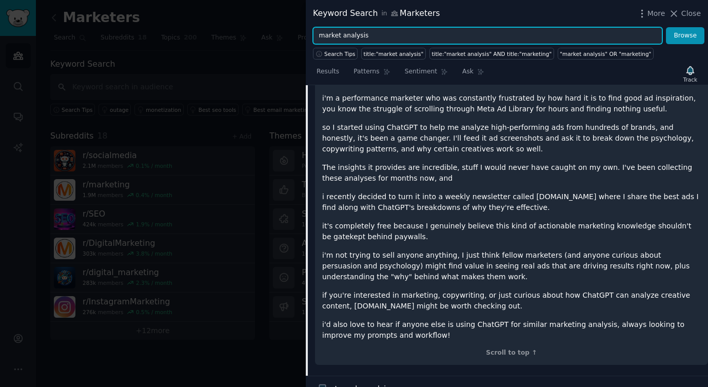
click at [394, 36] on input "market analysis" at bounding box center [488, 35] width 350 height 17
type input "a"
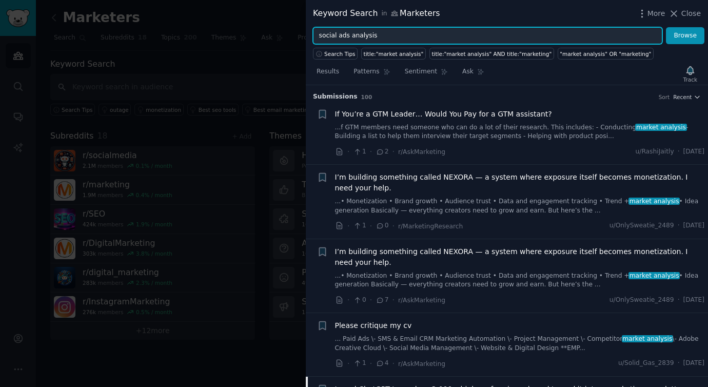
click at [666, 27] on button "Browse" at bounding box center [685, 35] width 38 height 17
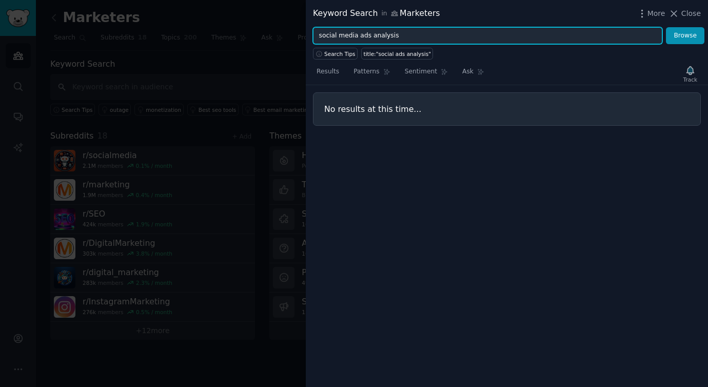
click at [666, 27] on button "Browse" at bounding box center [685, 35] width 38 height 17
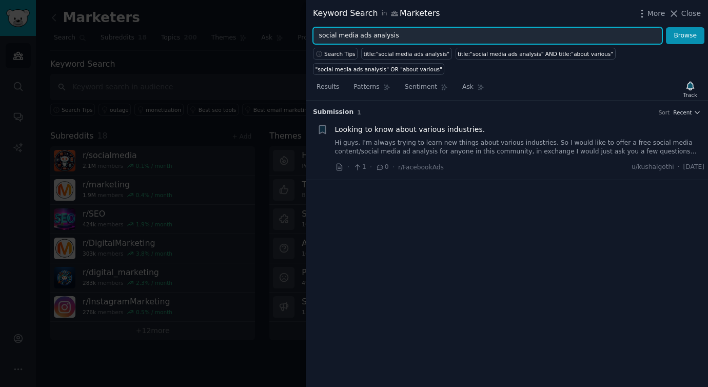
click at [369, 35] on input "social media ads analysis" at bounding box center [488, 35] width 350 height 17
click at [666, 27] on button "Browse" at bounding box center [685, 35] width 38 height 17
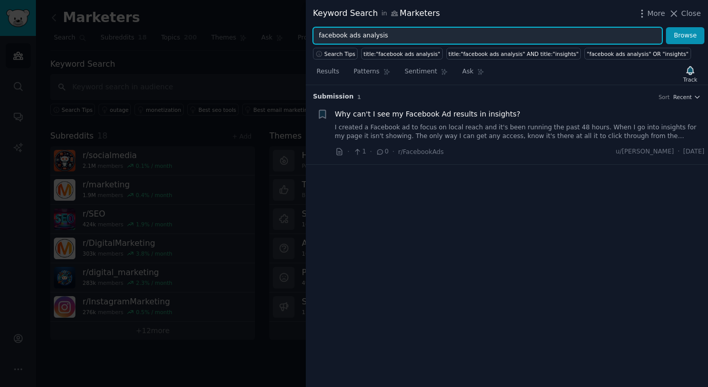
drag, startPoint x: 345, startPoint y: 36, endPoint x: 309, endPoint y: 36, distance: 36.4
click at [309, 36] on div "facebook ads analysis Browse" at bounding box center [507, 35] width 402 height 17
click at [666, 27] on button "Browse" at bounding box center [685, 35] width 38 height 17
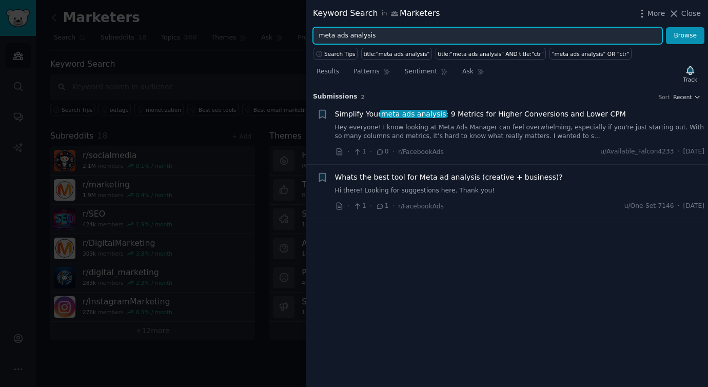
drag, startPoint x: 383, startPoint y: 41, endPoint x: 307, endPoint y: 34, distance: 75.7
click at [307, 34] on div "meta ads analysis Browse" at bounding box center [507, 35] width 402 height 17
type input "boost facebook ads analysis"
click at [666, 27] on button "Browse" at bounding box center [685, 35] width 38 height 17
